Goal: Navigation & Orientation: Find specific page/section

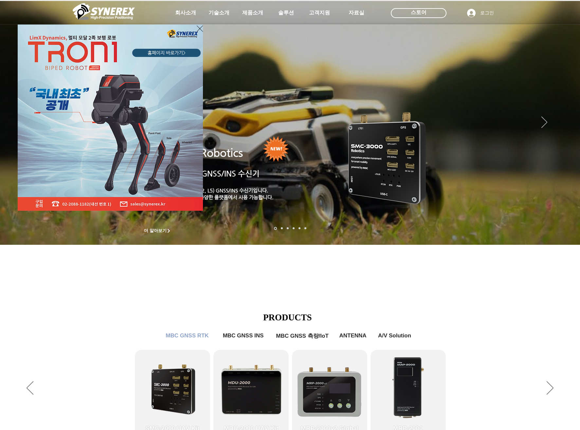
click at [396, 283] on div "LimX Dinamics" at bounding box center [290, 215] width 580 height 430
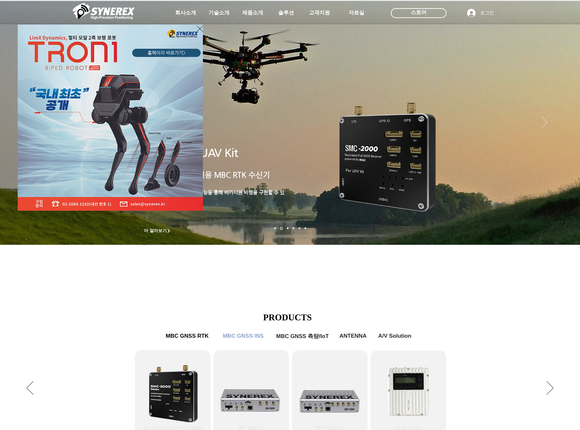
click at [567, 240] on div "LimX Dinamics" at bounding box center [290, 215] width 580 height 430
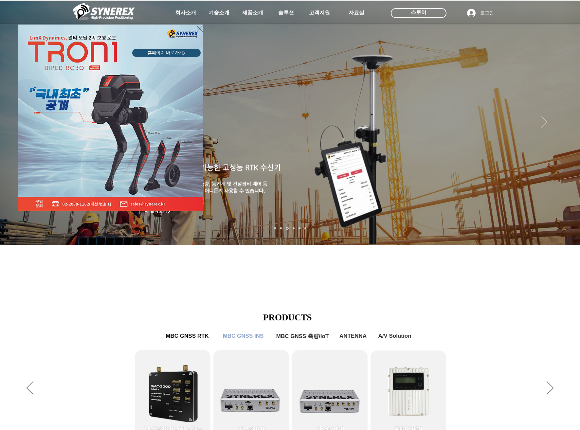
click at [566, 237] on div "LimX Dinamics" at bounding box center [290, 215] width 580 height 430
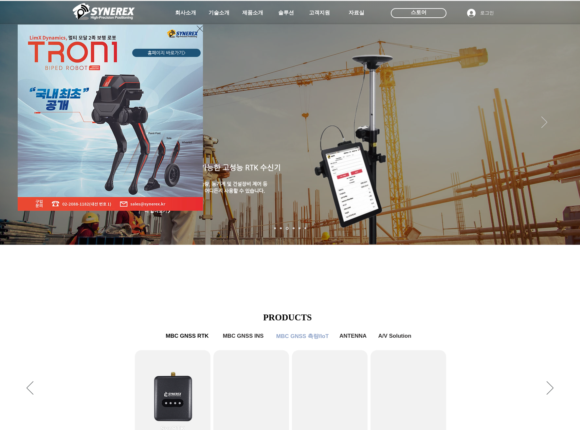
click at [567, 240] on div "LimX Dinamics" at bounding box center [290, 215] width 580 height 430
click at [565, 239] on div "LimX Dinamics" at bounding box center [290, 215] width 580 height 430
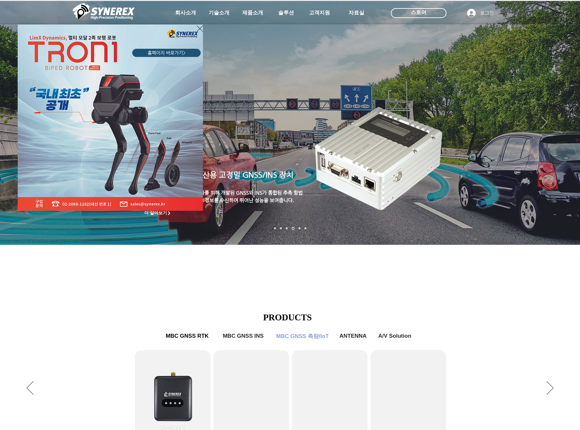
click at [399, 288] on div "LimX Dinamics" at bounding box center [290, 215] width 580 height 430
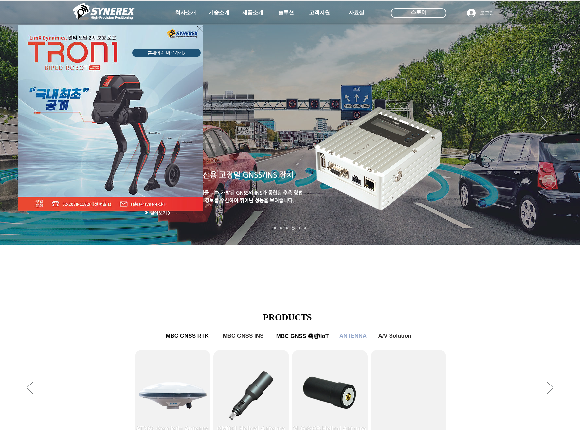
click at [109, 288] on div "LimX Dinamics" at bounding box center [290, 215] width 580 height 430
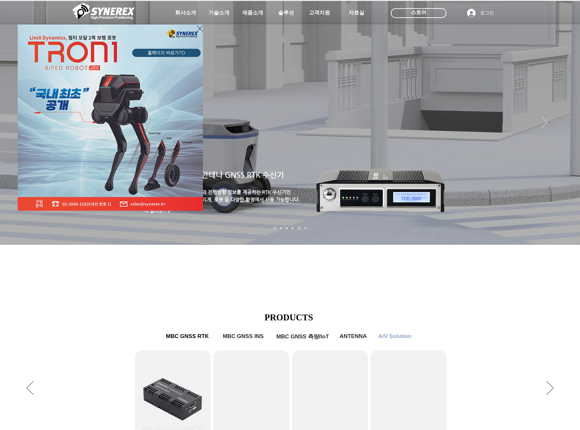
click at [378, 295] on div "LimX Dinamics" at bounding box center [290, 215] width 580 height 430
click at [566, 240] on div "LimX Dinamics" at bounding box center [290, 215] width 580 height 430
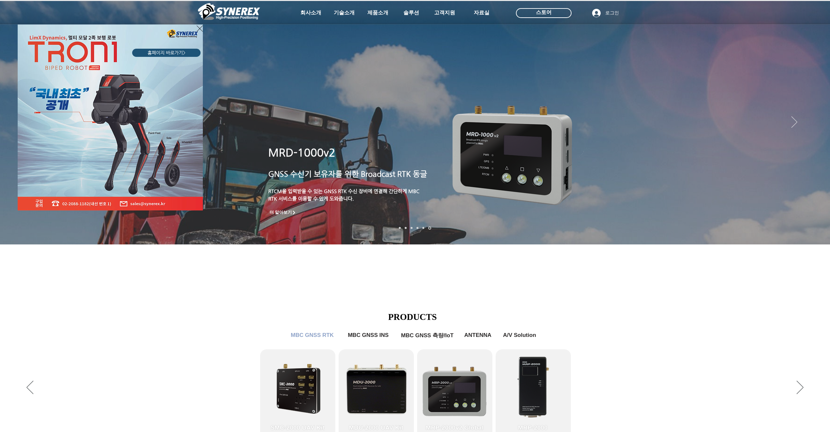
click at [579, 359] on div "LimX Dinamics" at bounding box center [415, 216] width 830 height 432
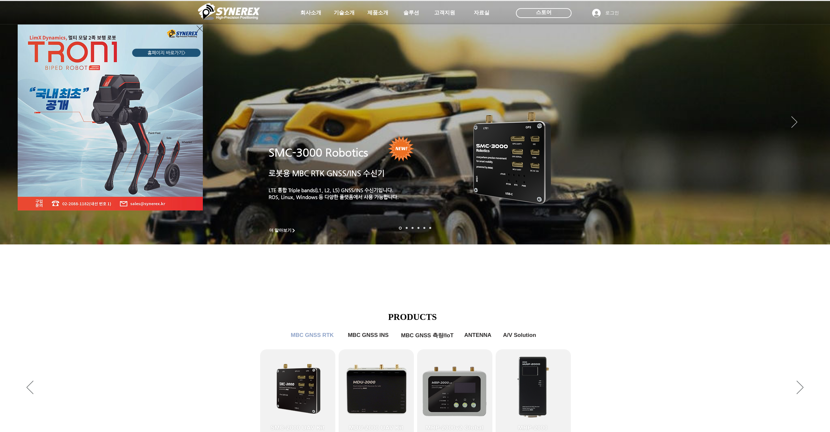
click at [579, 242] on div "LimX Dinamics" at bounding box center [415, 216] width 830 height 432
click at [579, 126] on div "LimX Dinamics" at bounding box center [415, 216] width 830 height 432
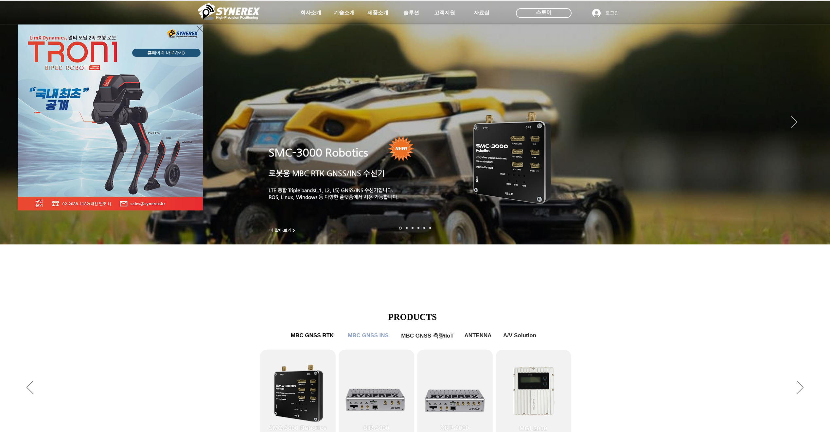
click at [579, 116] on div "LimX Dinamics" at bounding box center [415, 216] width 830 height 432
click at [163, 351] on div "LimX Dinamics" at bounding box center [415, 216] width 830 height 432
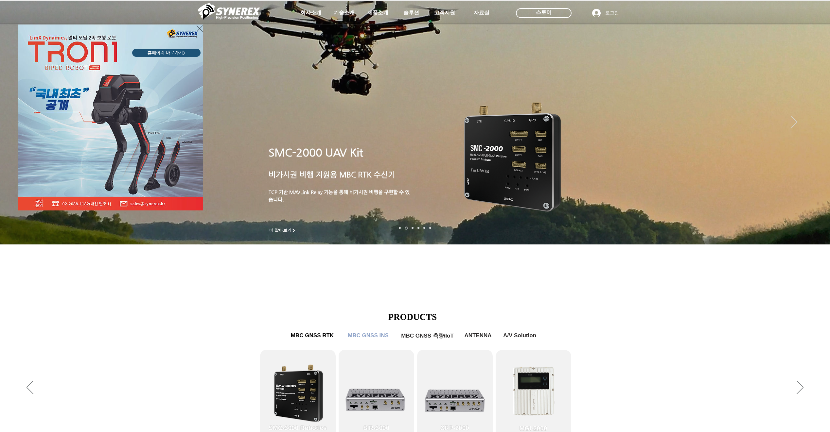
click at [544, 394] on div "LimX Dinamics" at bounding box center [415, 216] width 830 height 432
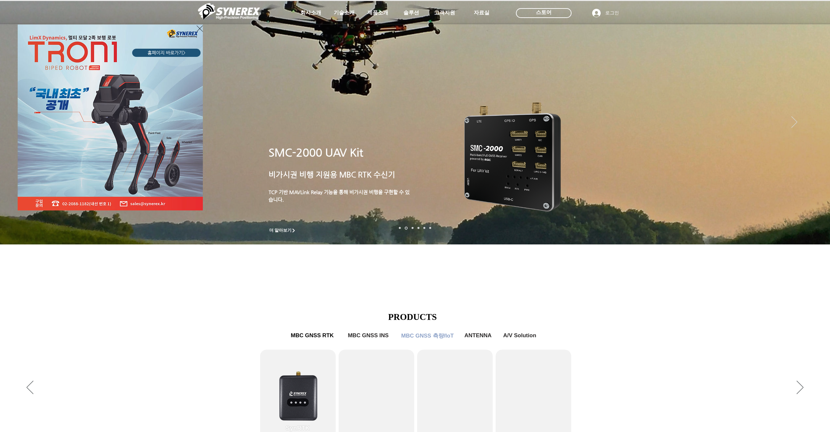
click at [371, 335] on div "LimX Dinamics" at bounding box center [415, 216] width 830 height 432
click at [311, 343] on div "LimX Dinamics" at bounding box center [415, 216] width 830 height 432
click at [317, 338] on div "LimX Dinamics" at bounding box center [415, 216] width 830 height 432
click at [382, 336] on div "LimX Dinamics" at bounding box center [415, 216] width 830 height 432
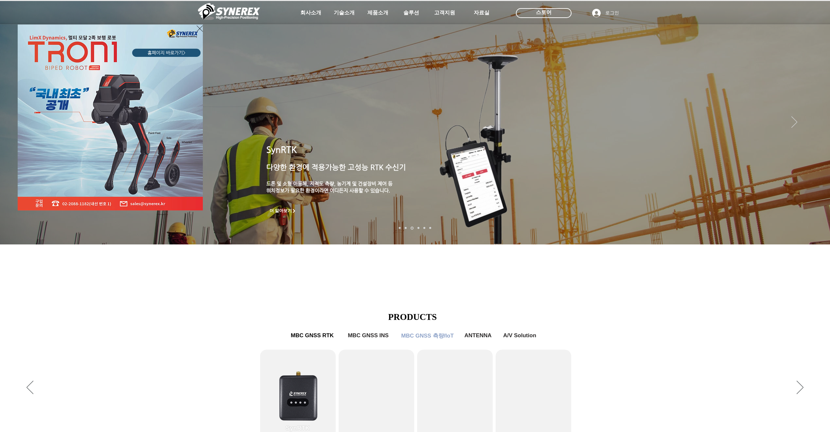
click at [430, 336] on div "LimX Dinamics" at bounding box center [415, 216] width 830 height 432
click at [481, 331] on div "LimX Dinamics" at bounding box center [415, 216] width 830 height 432
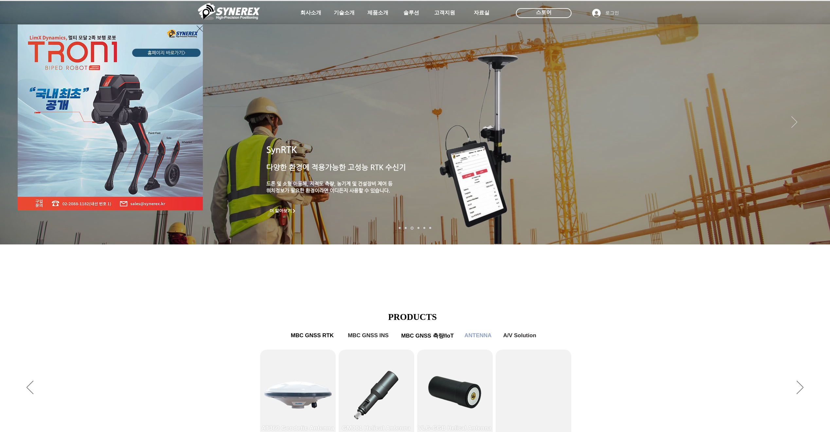
click at [481, 339] on div "LimX Dinamics" at bounding box center [415, 216] width 830 height 432
click at [518, 329] on div "LimX Dinamics" at bounding box center [415, 216] width 830 height 432
click at [300, 337] on div "LimX Dinamics" at bounding box center [415, 216] width 830 height 432
click at [324, 335] on div "LimX Dinamics" at bounding box center [415, 216] width 830 height 432
click at [374, 335] on div "LimX Dinamics" at bounding box center [415, 216] width 830 height 432
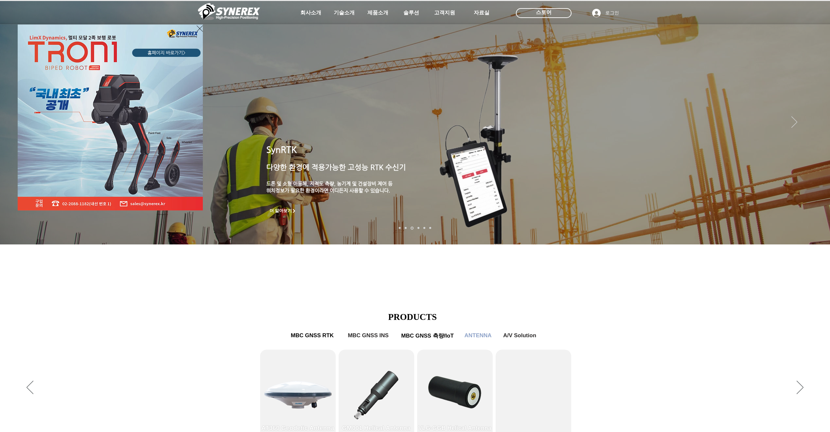
drag, startPoint x: 160, startPoint y: 360, endPoint x: 165, endPoint y: 345, distance: 15.9
click at [161, 354] on div "LimX Dinamics" at bounding box center [415, 216] width 830 height 432
